Goal: Information Seeking & Learning: Learn about a topic

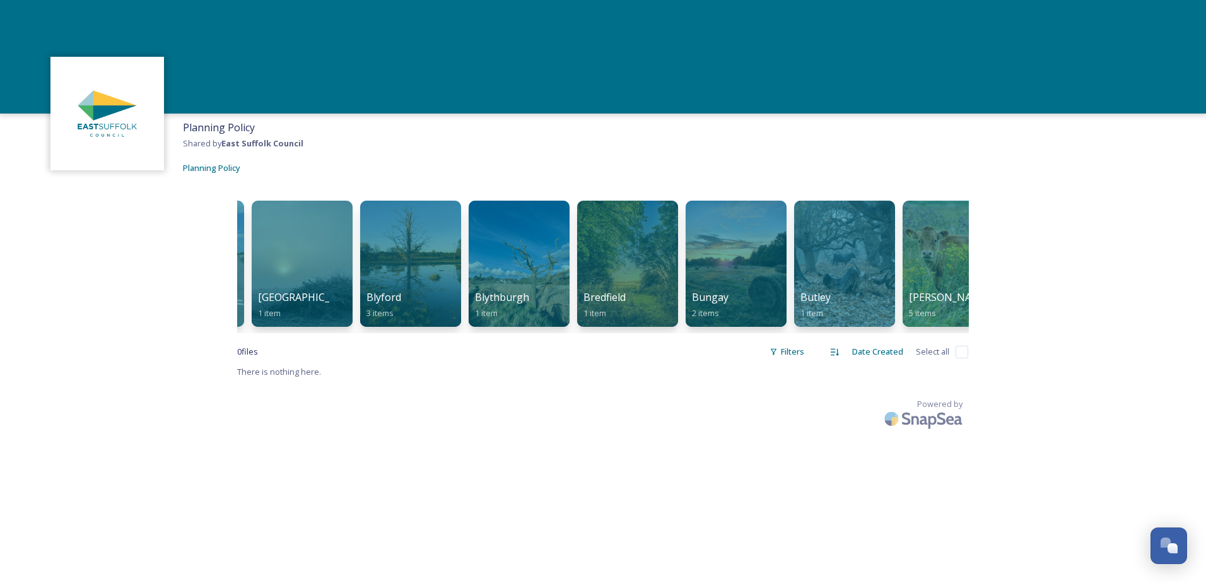
scroll to position [0, 365]
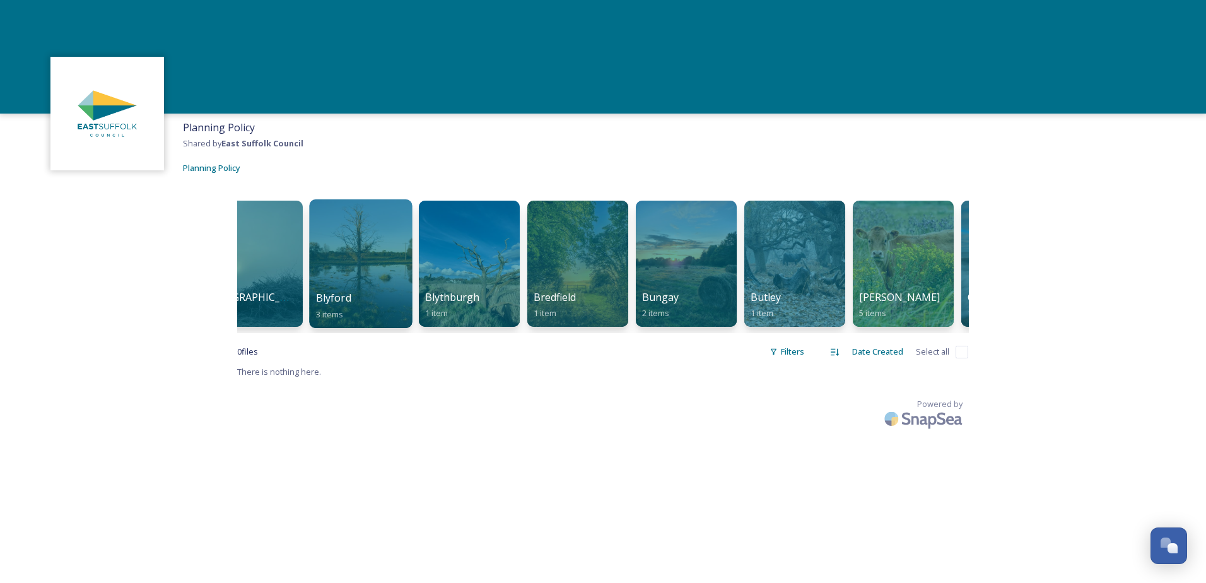
click at [363, 272] on div at bounding box center [360, 263] width 103 height 129
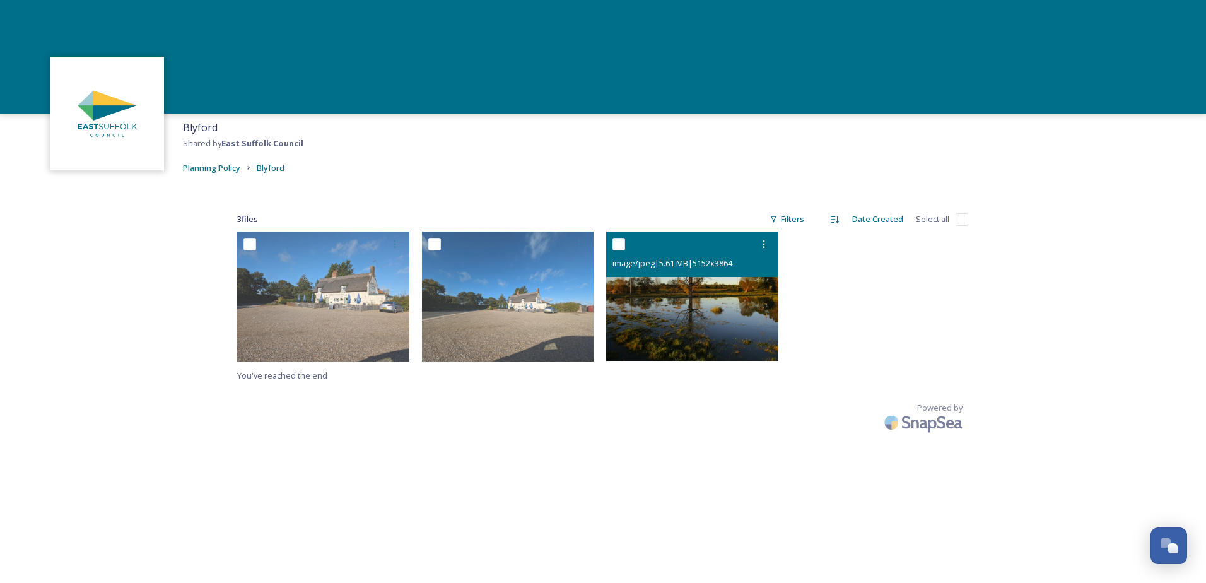
click at [693, 318] on img at bounding box center [692, 296] width 172 height 129
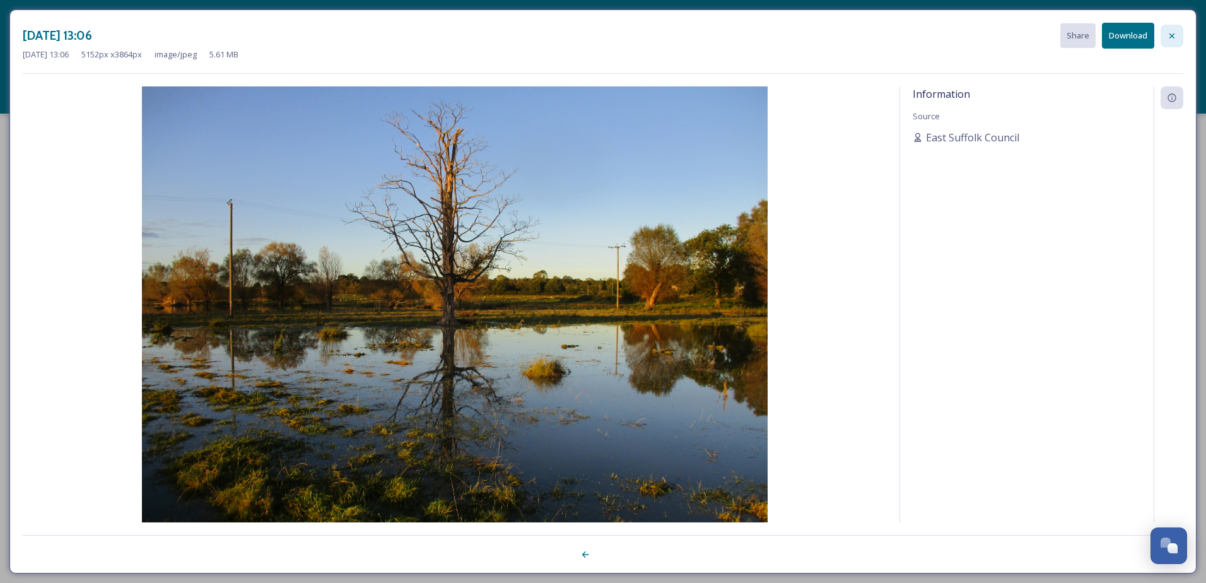
click at [1174, 34] on icon at bounding box center [1172, 35] width 5 height 5
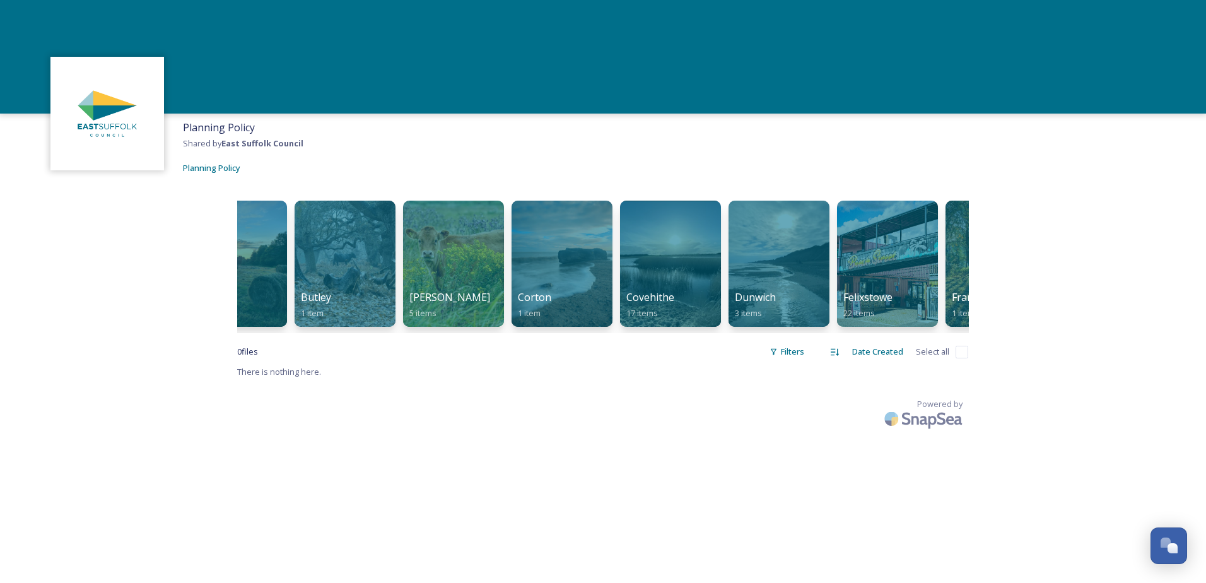
scroll to position [0, 830]
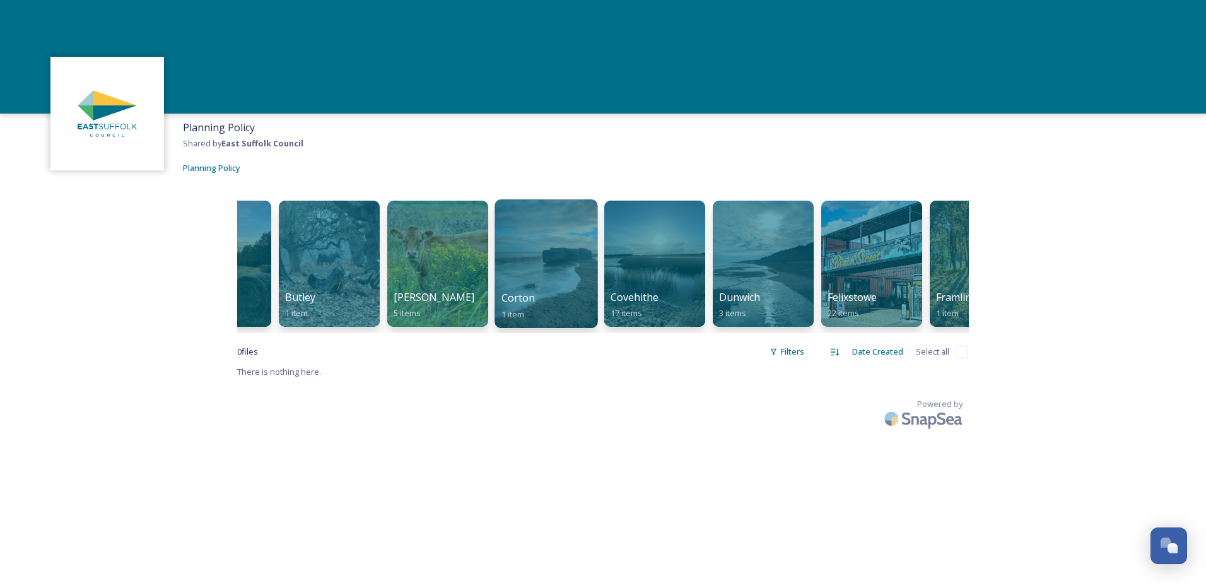
click at [550, 283] on div at bounding box center [546, 263] width 103 height 129
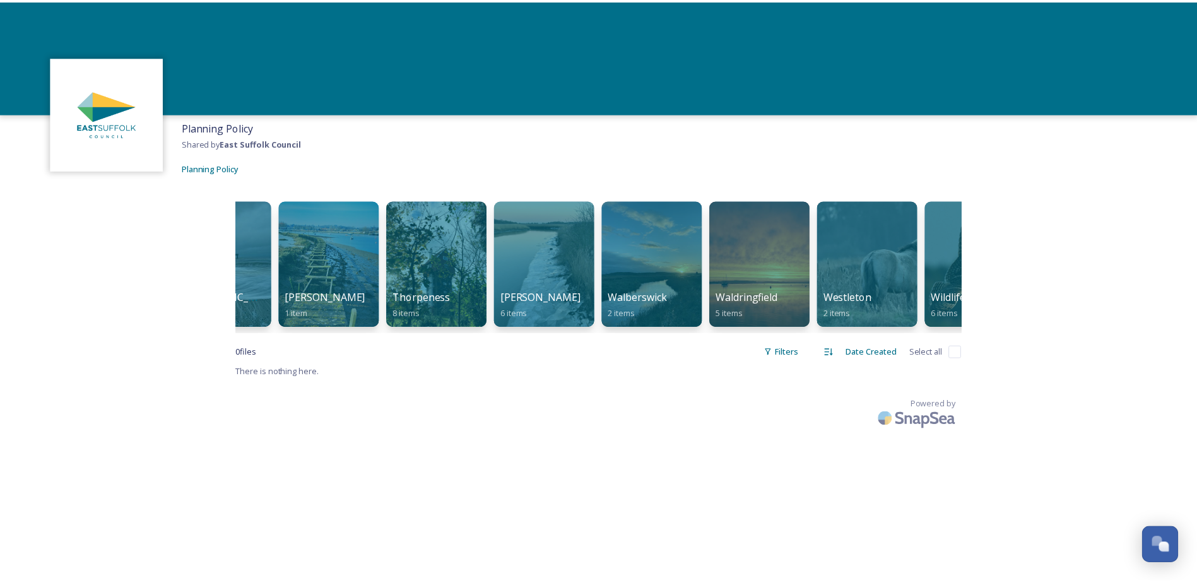
scroll to position [0, 3826]
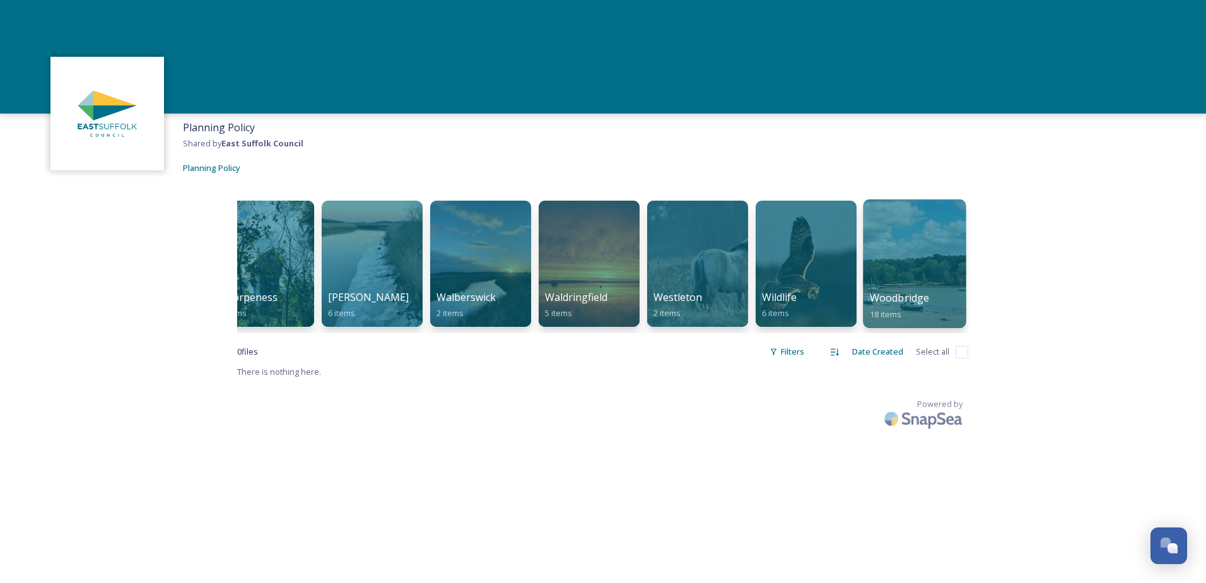
click at [935, 269] on div at bounding box center [914, 263] width 103 height 129
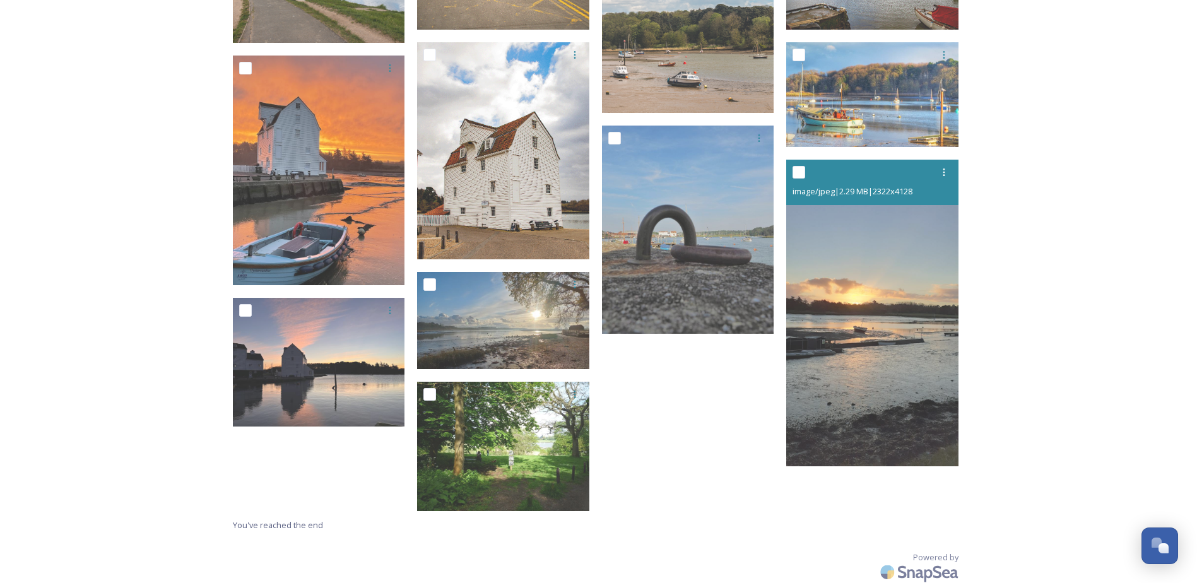
scroll to position [604, 0]
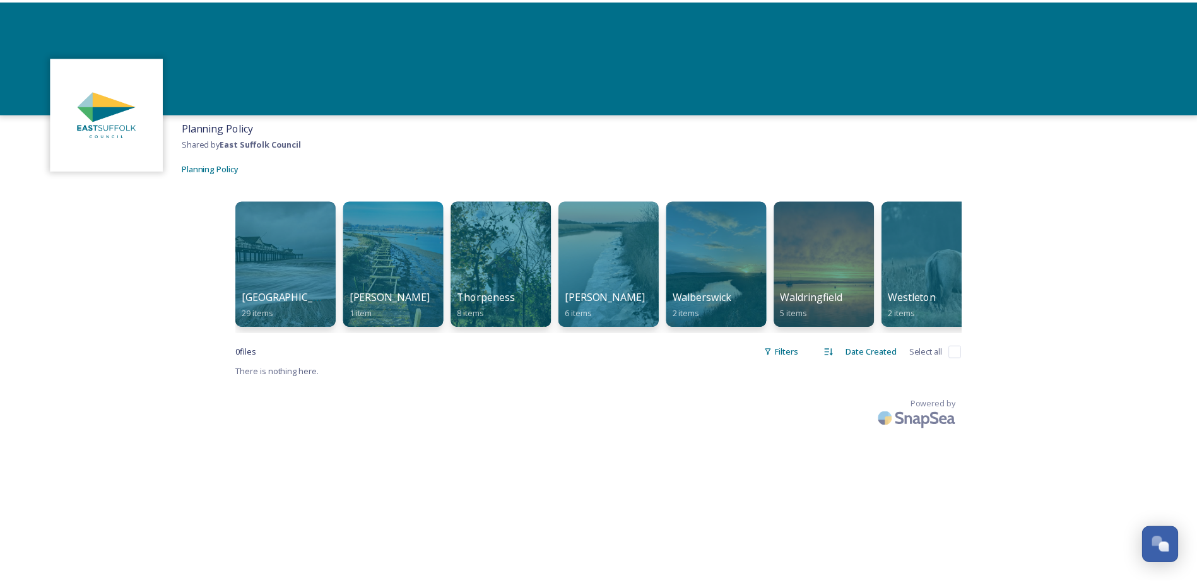
scroll to position [0, 3826]
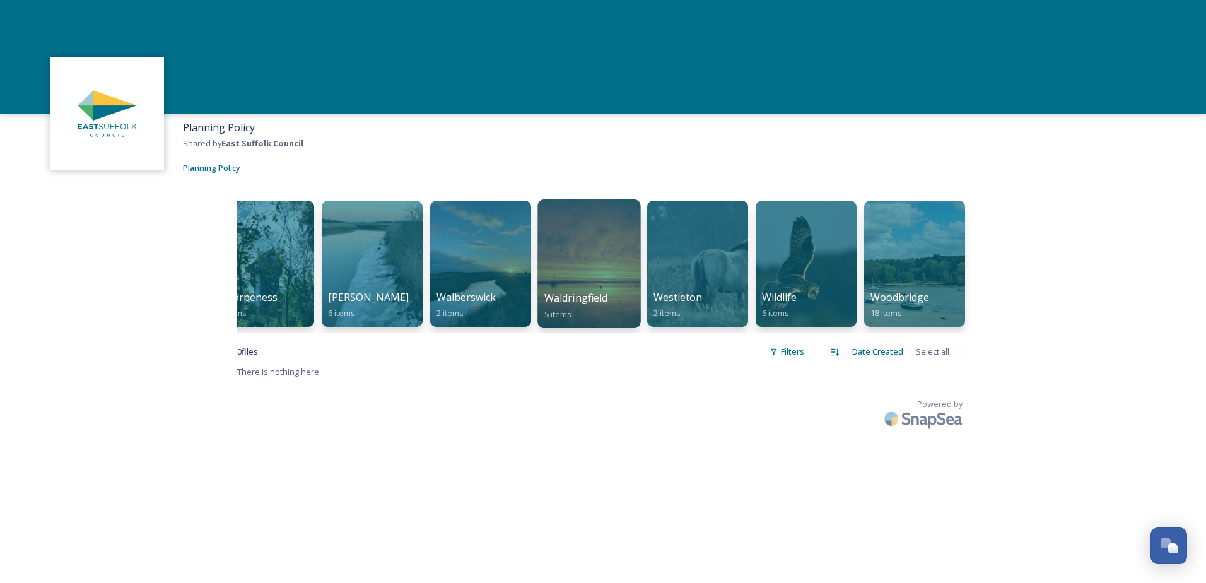
click at [614, 252] on div at bounding box center [589, 263] width 103 height 129
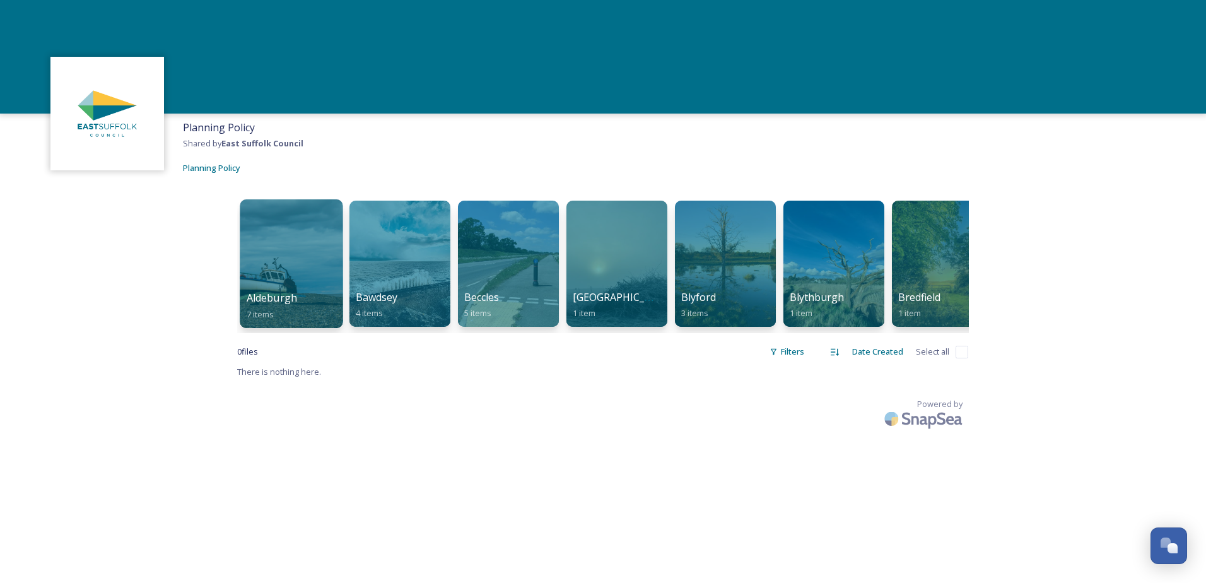
click at [295, 249] on div at bounding box center [291, 263] width 103 height 129
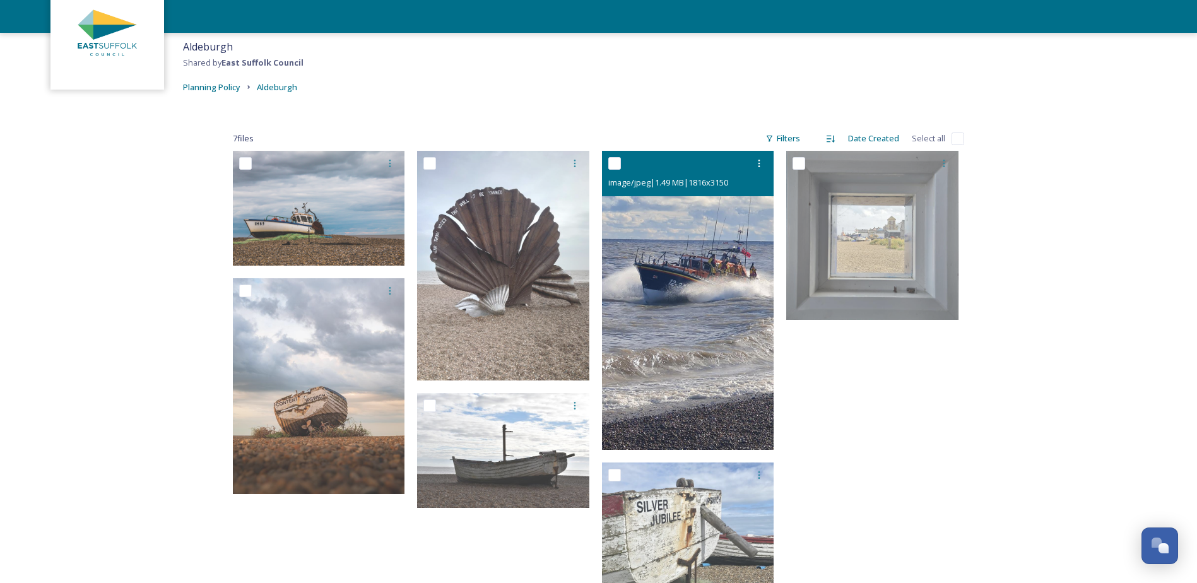
scroll to position [63, 0]
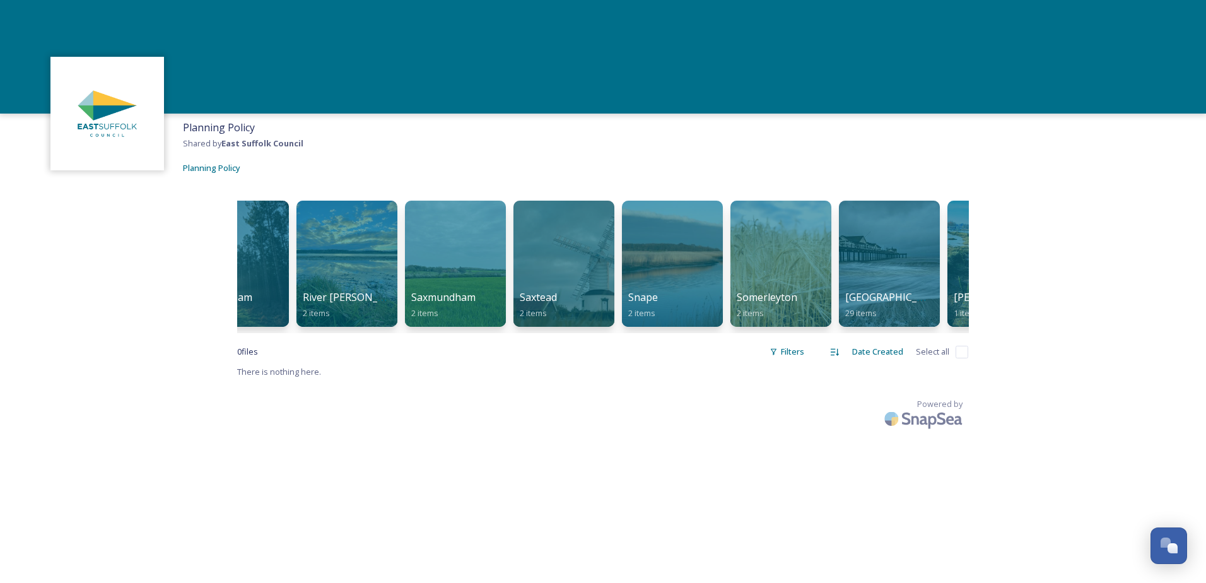
scroll to position [0, 3003]
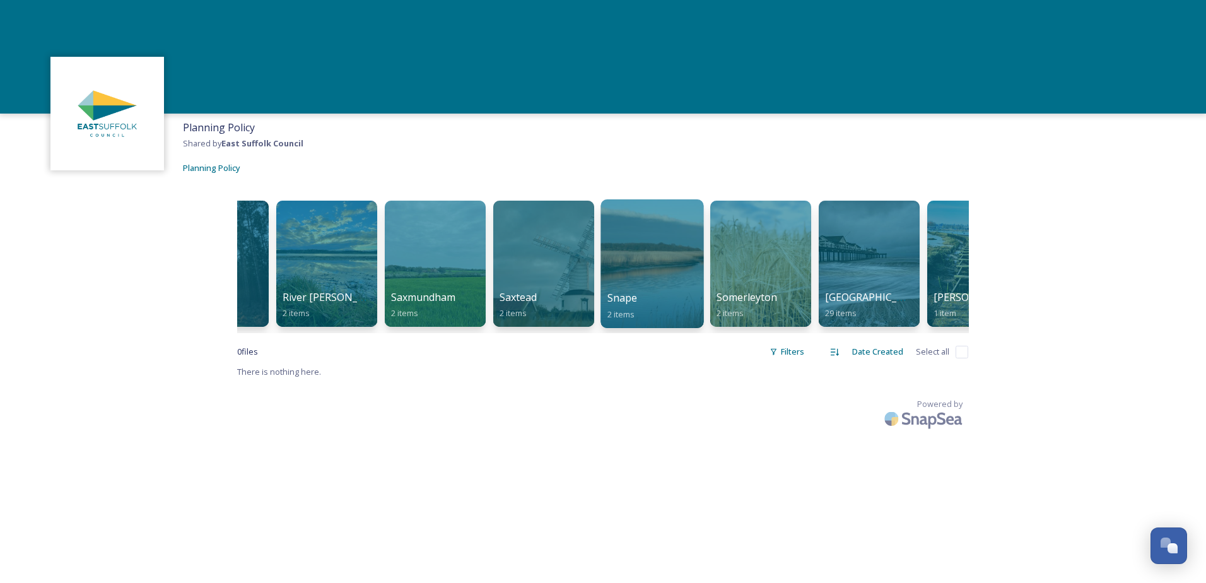
click at [664, 278] on div at bounding box center [652, 263] width 103 height 129
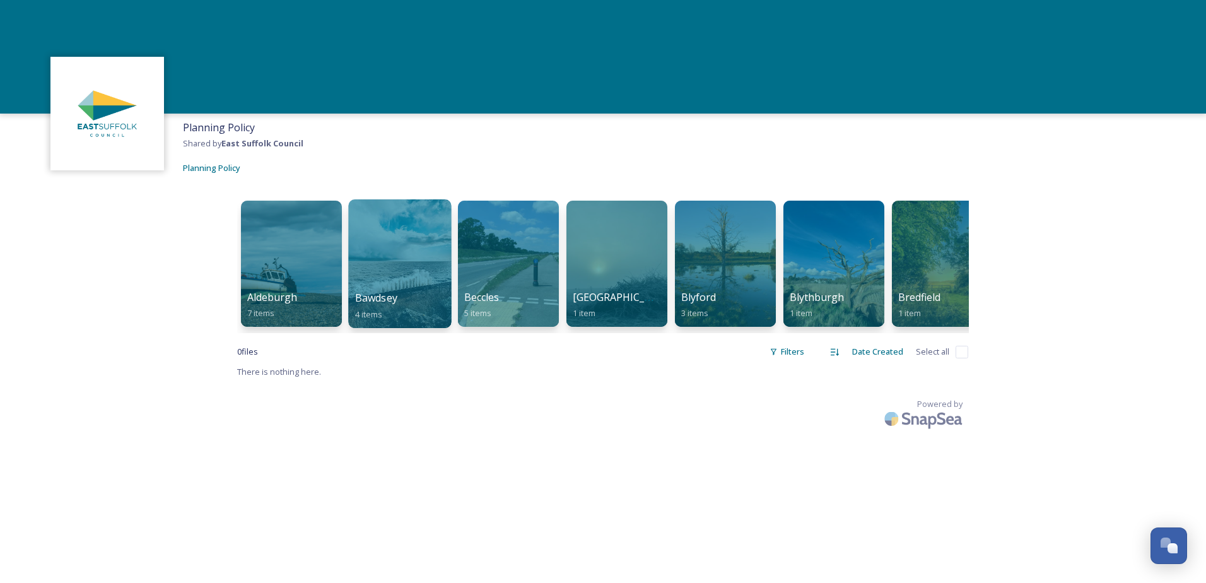
click at [389, 274] on div at bounding box center [399, 263] width 103 height 129
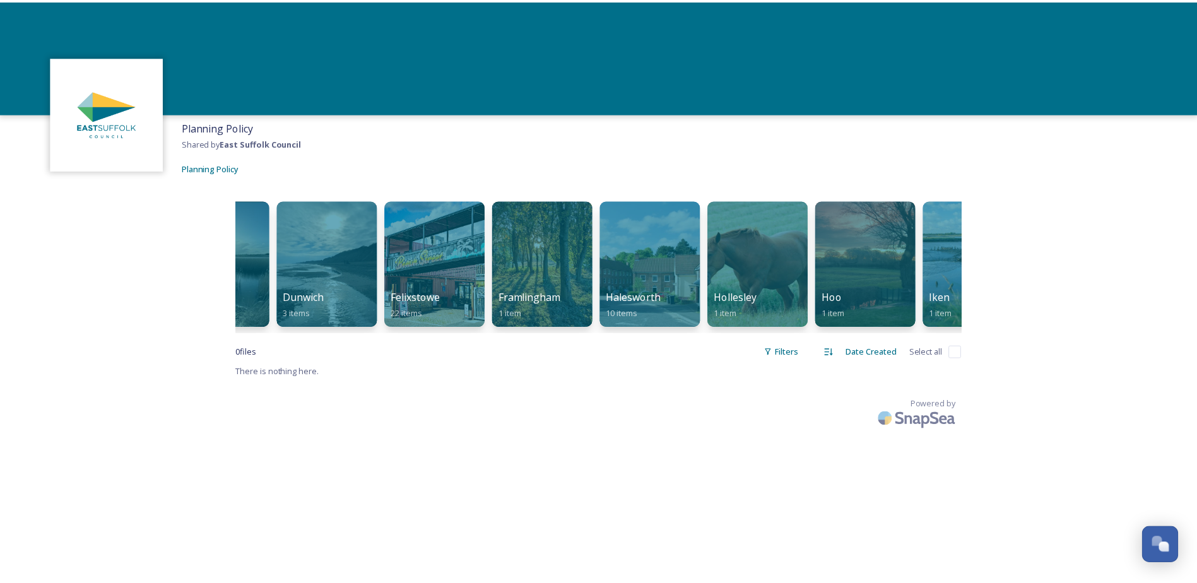
scroll to position [0, 1302]
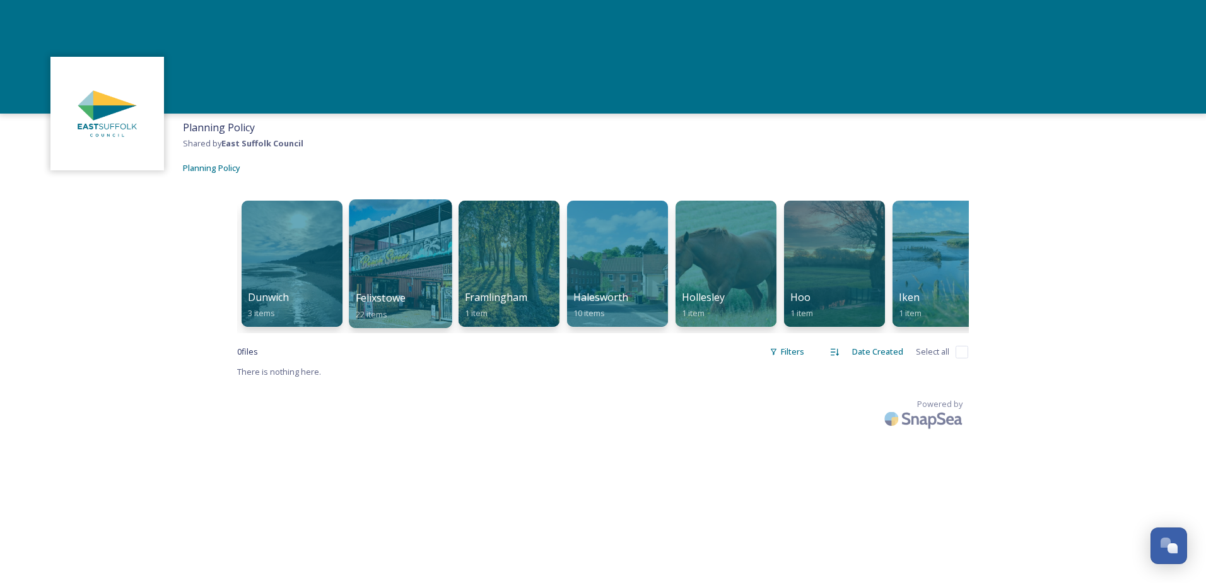
click at [392, 245] on div at bounding box center [400, 263] width 103 height 129
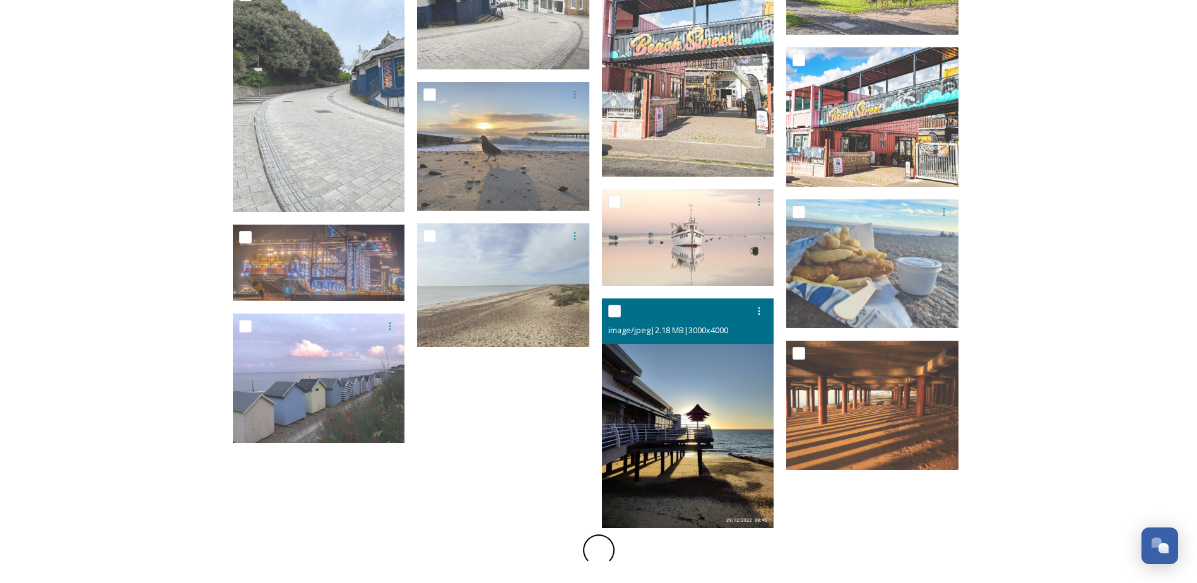
scroll to position [632, 0]
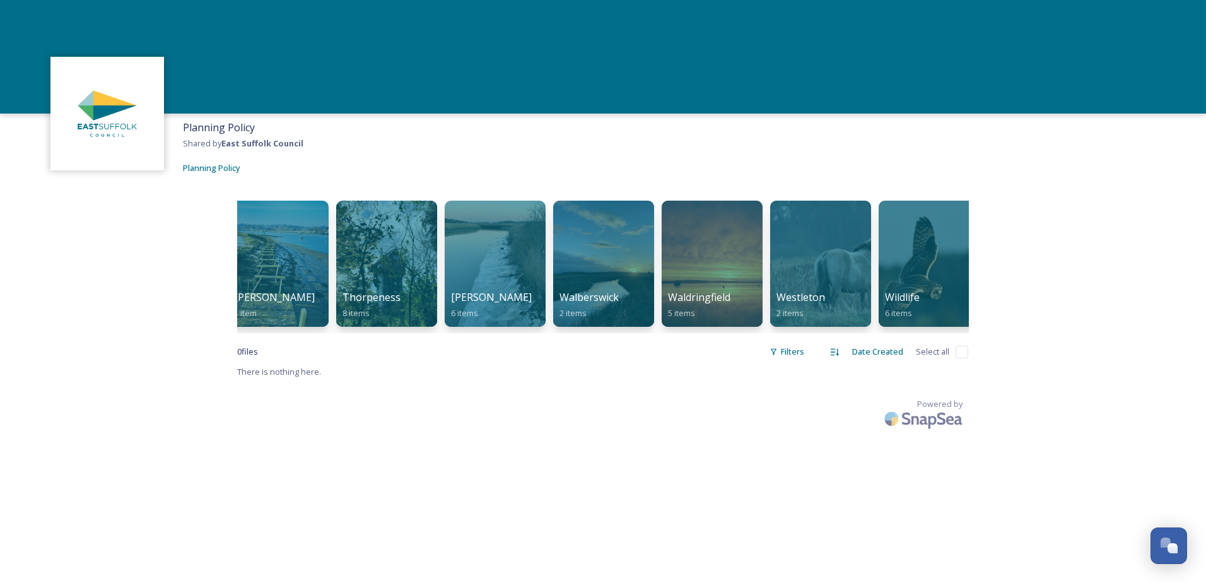
scroll to position [0, 3720]
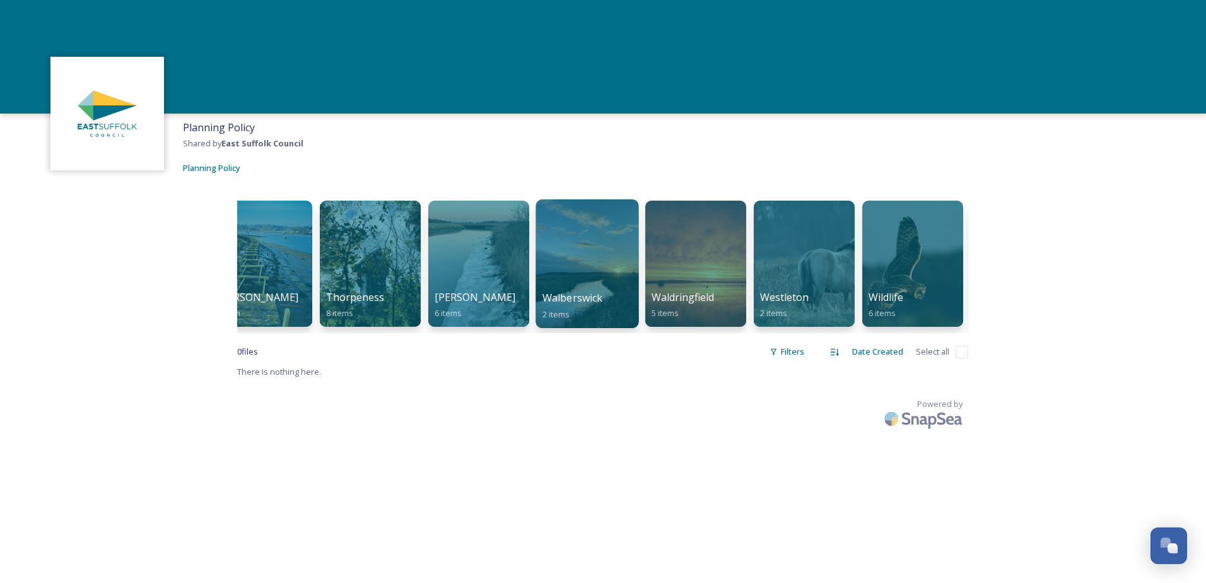
click at [569, 276] on div at bounding box center [587, 263] width 103 height 129
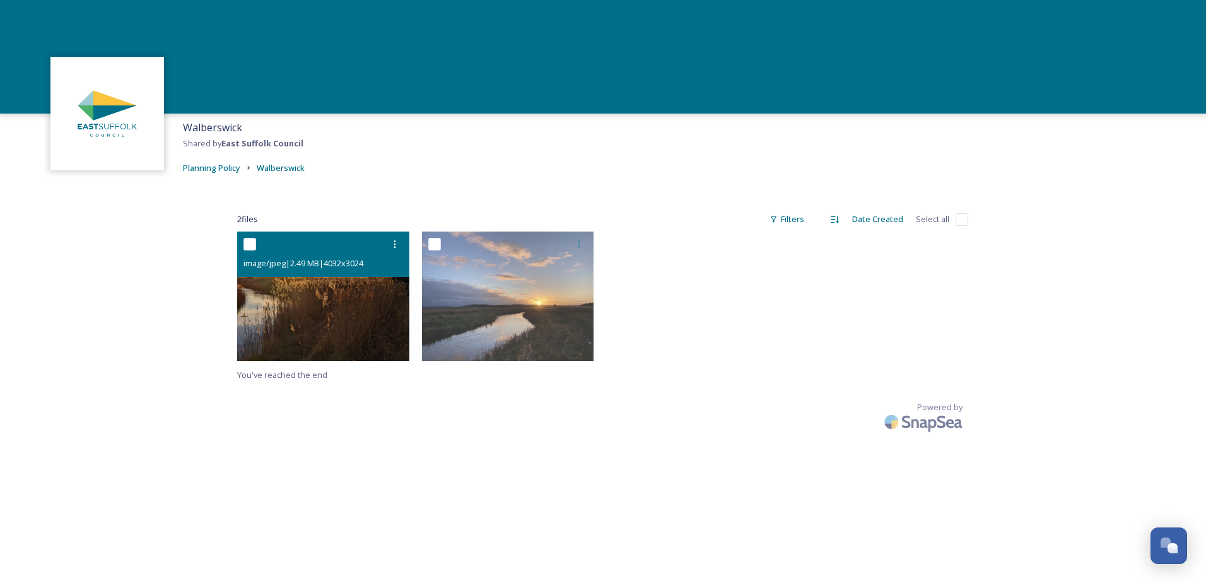
click at [341, 297] on img at bounding box center [323, 296] width 172 height 129
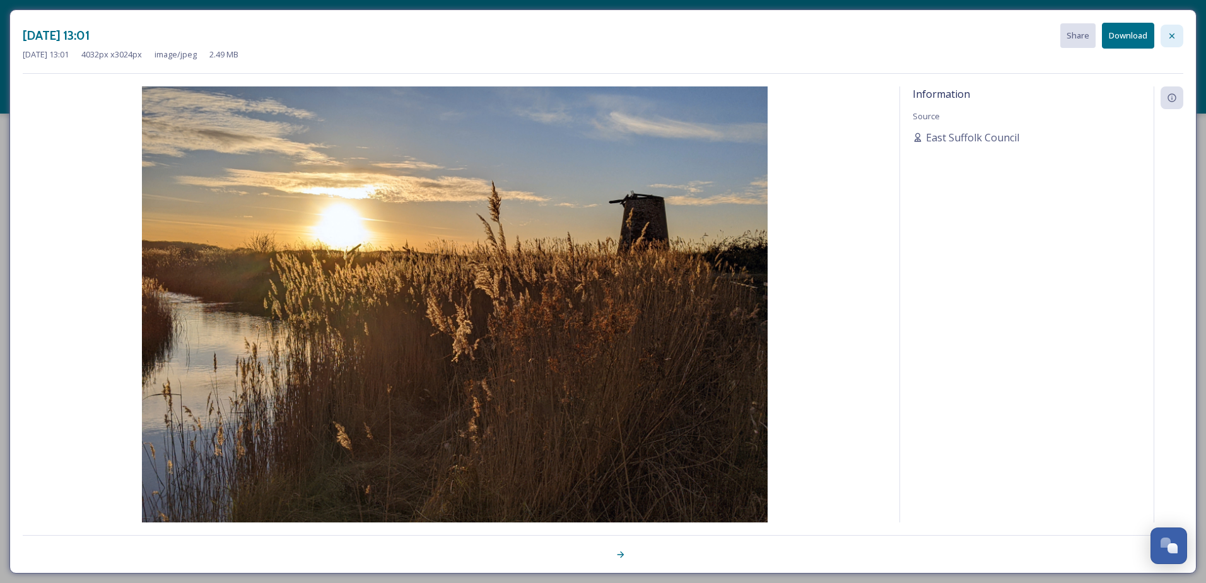
click at [1174, 35] on icon at bounding box center [1172, 36] width 10 height 10
